Goal: Navigation & Orientation: Find specific page/section

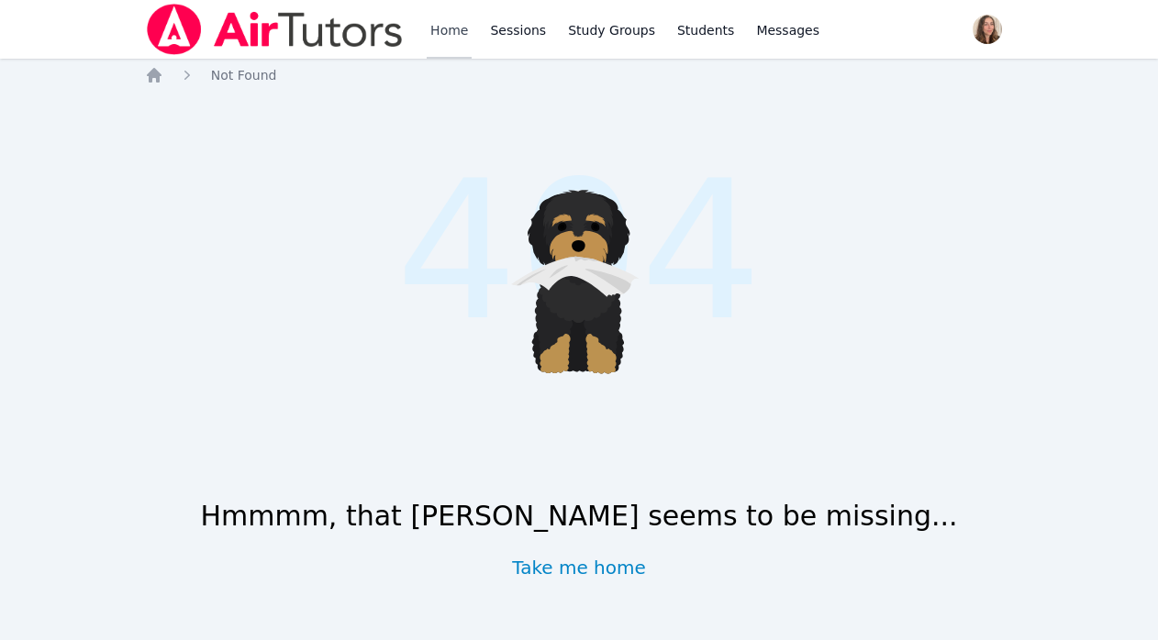
click at [436, 32] on link "Home" at bounding box center [449, 29] width 45 height 59
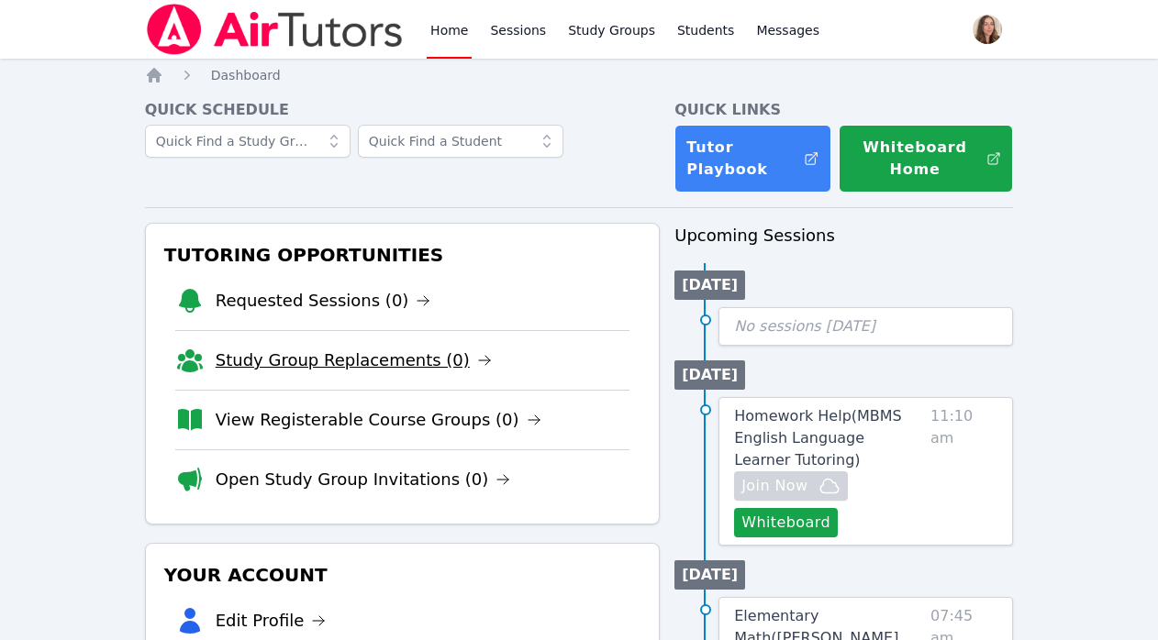
click at [383, 349] on link "Study Group Replacements (0)" at bounding box center [354, 361] width 276 height 26
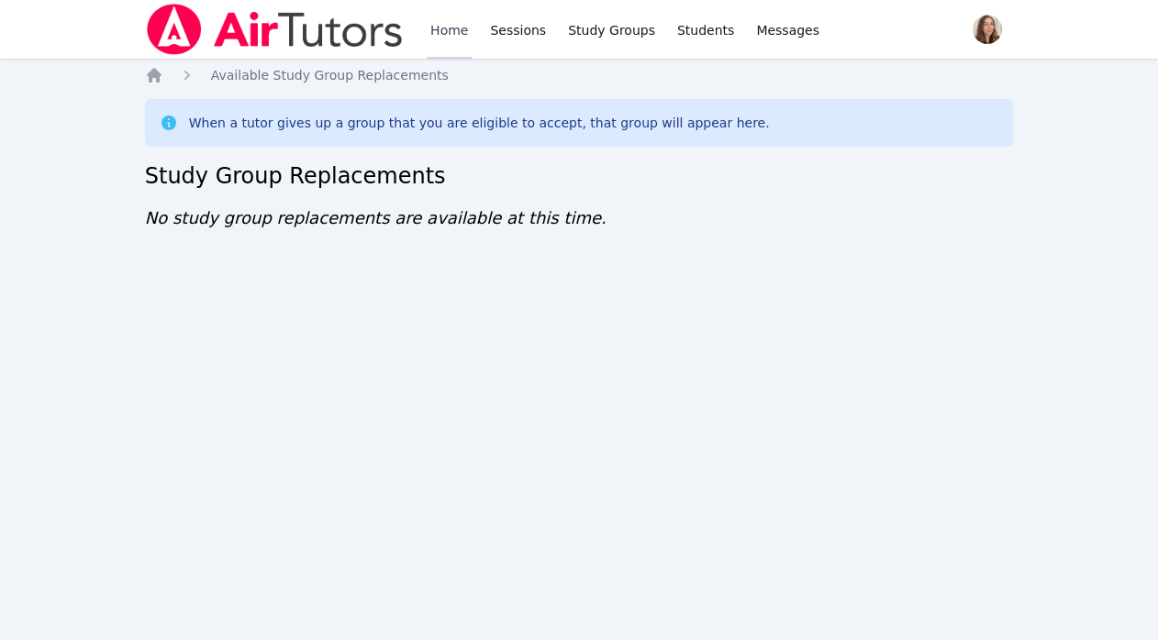
click at [443, 24] on link "Home" at bounding box center [449, 29] width 45 height 59
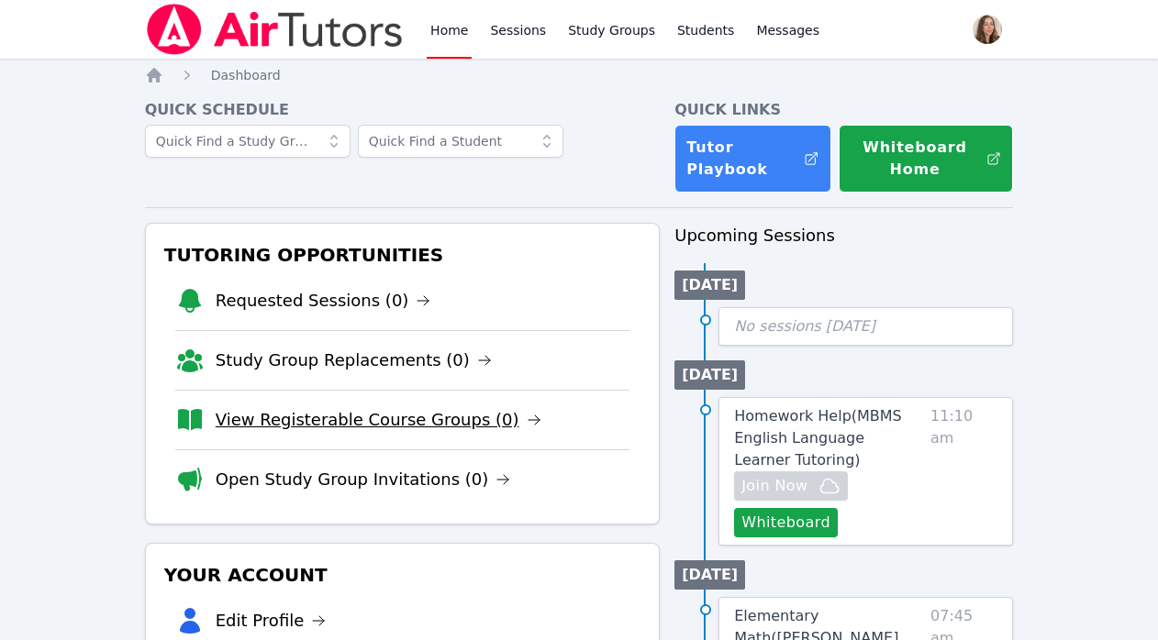
click at [374, 409] on link "View Registerable Course Groups (0)" at bounding box center [379, 420] width 326 height 26
click at [405, 484] on link "Open Study Group Invitations (0)" at bounding box center [363, 480] width 295 height 26
